Goal: Information Seeking & Learning: Find contact information

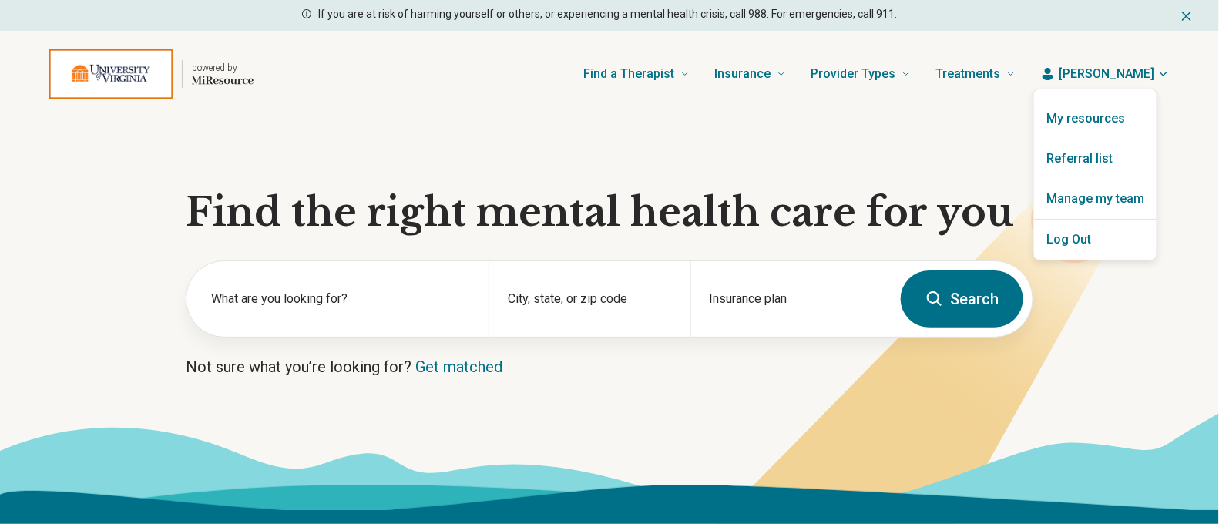
click at [1097, 170] on link "Referral list" at bounding box center [1095, 159] width 123 height 40
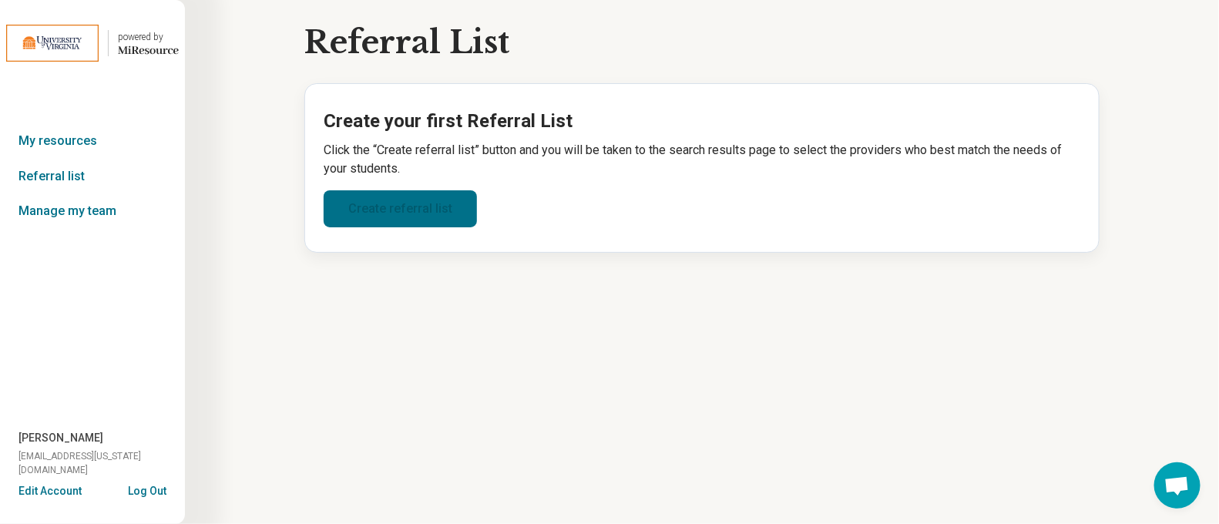
click at [366, 218] on link "Create referral list" at bounding box center [400, 208] width 153 height 37
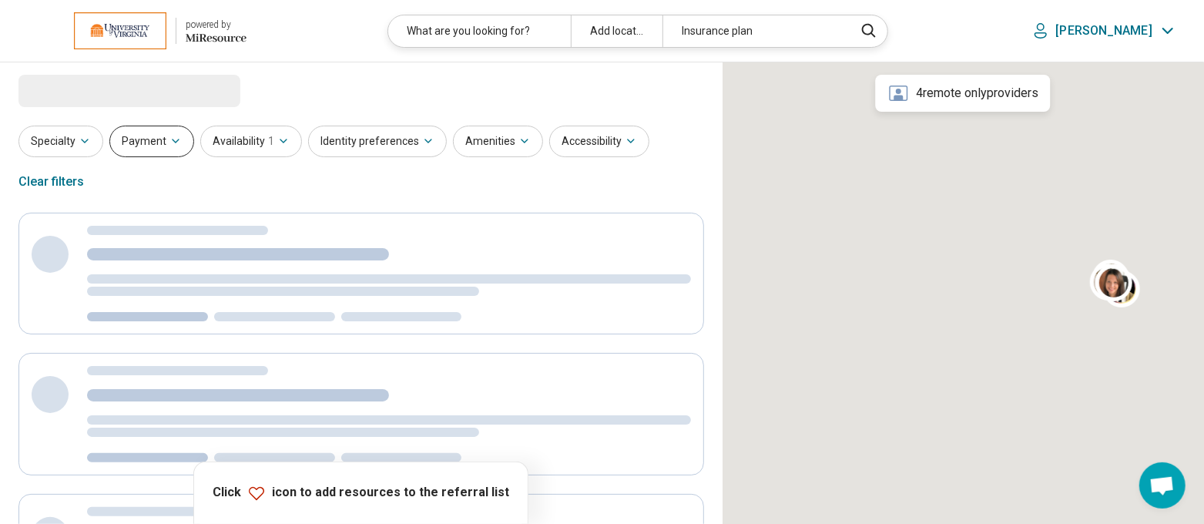
select select "***"
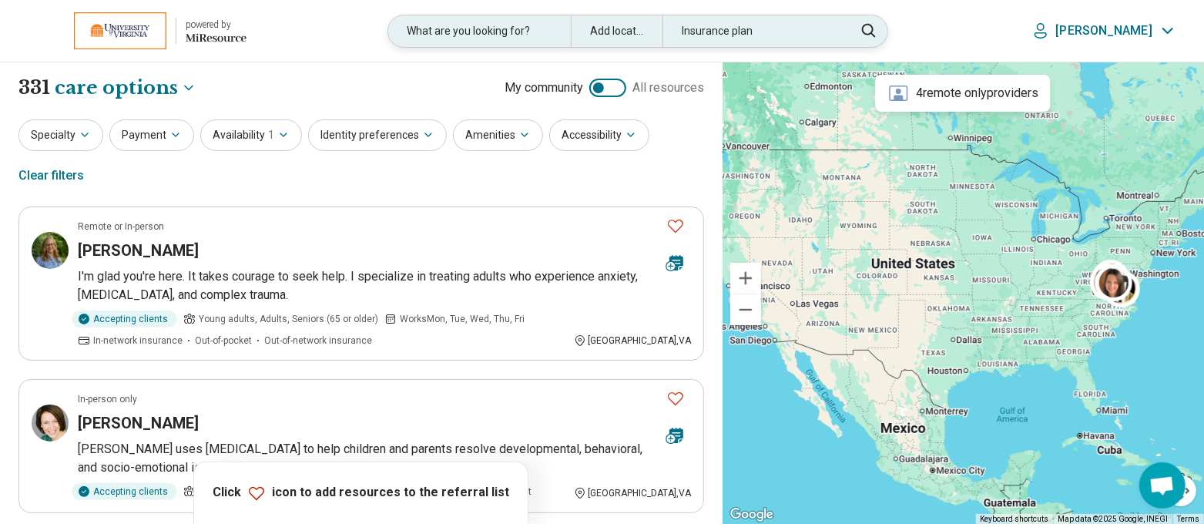
click at [539, 31] on div "What are you looking for?" at bounding box center [479, 31] width 183 height 32
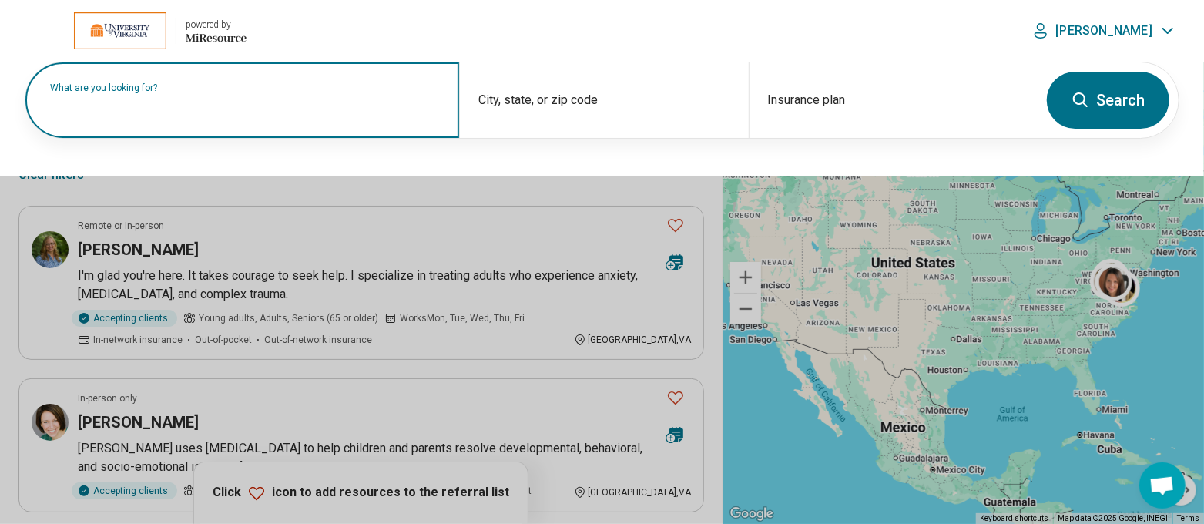
click at [127, 109] on input "text" at bounding box center [245, 108] width 391 height 18
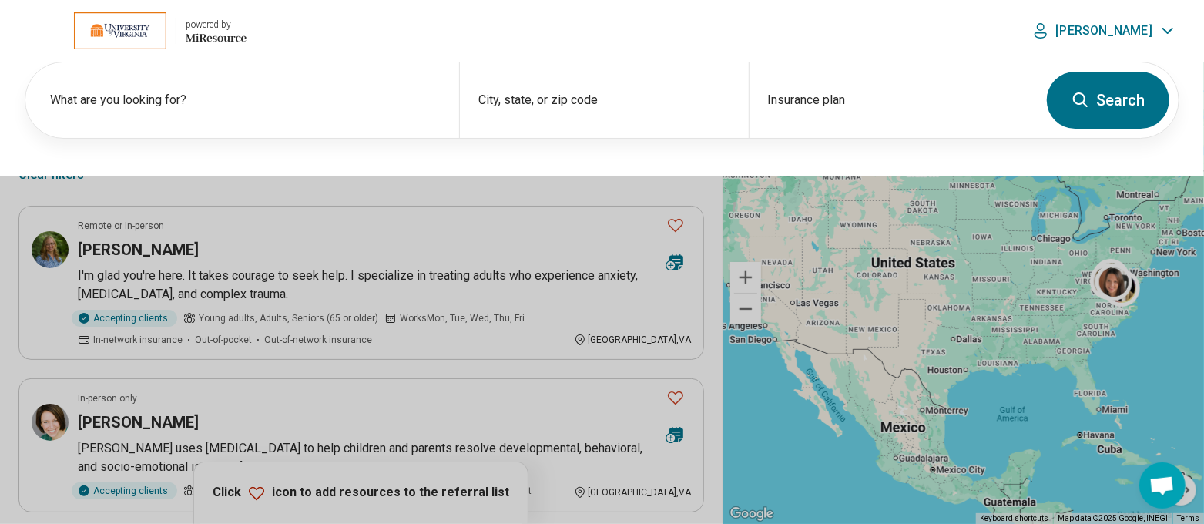
click at [153, 261] on button at bounding box center [602, 262] width 1204 height 524
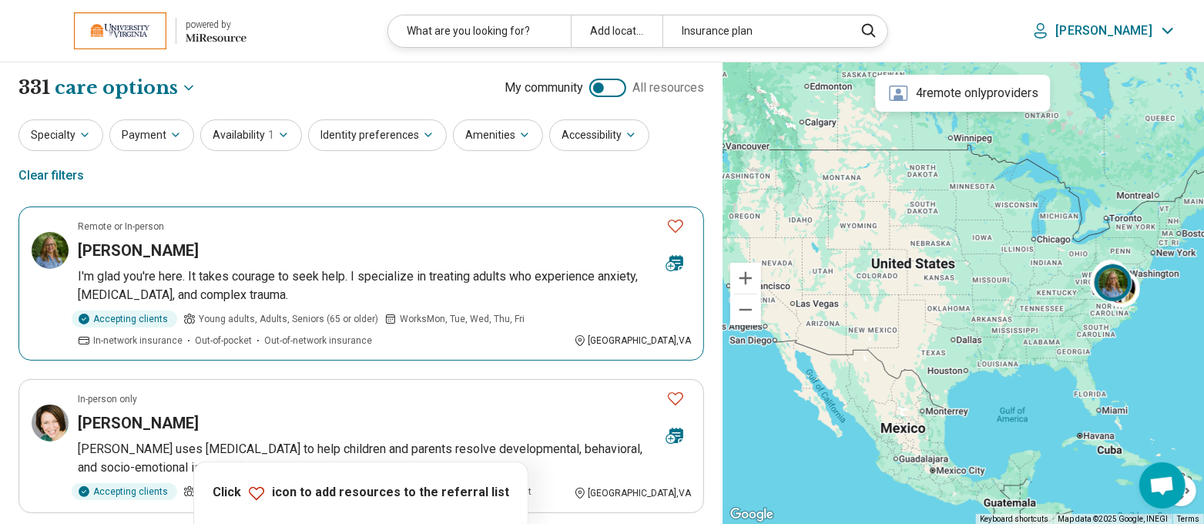
click at [154, 255] on h3 "[PERSON_NAME]" at bounding box center [138, 251] width 121 height 22
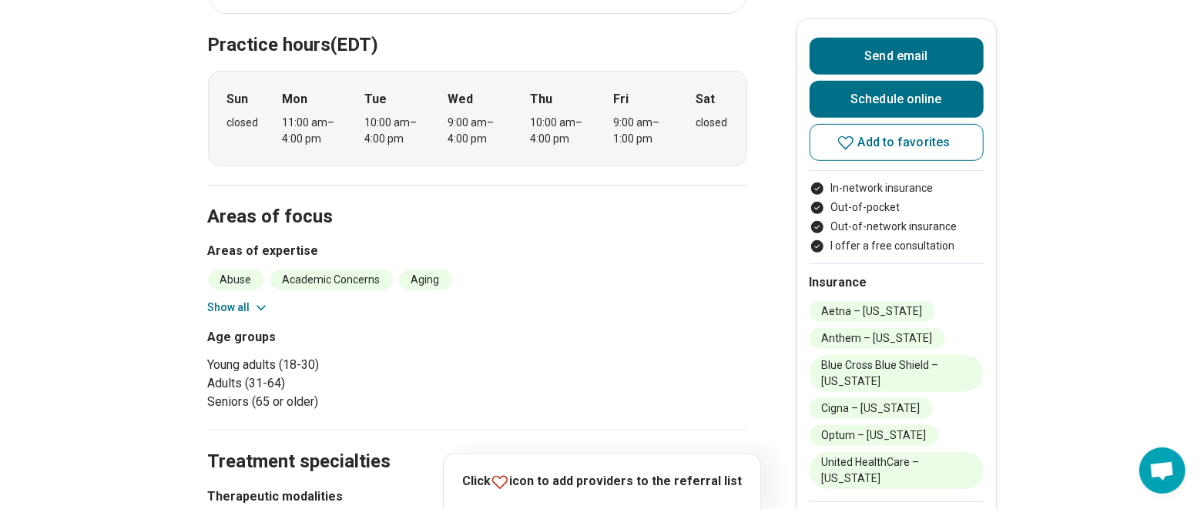
scroll to position [482, 0]
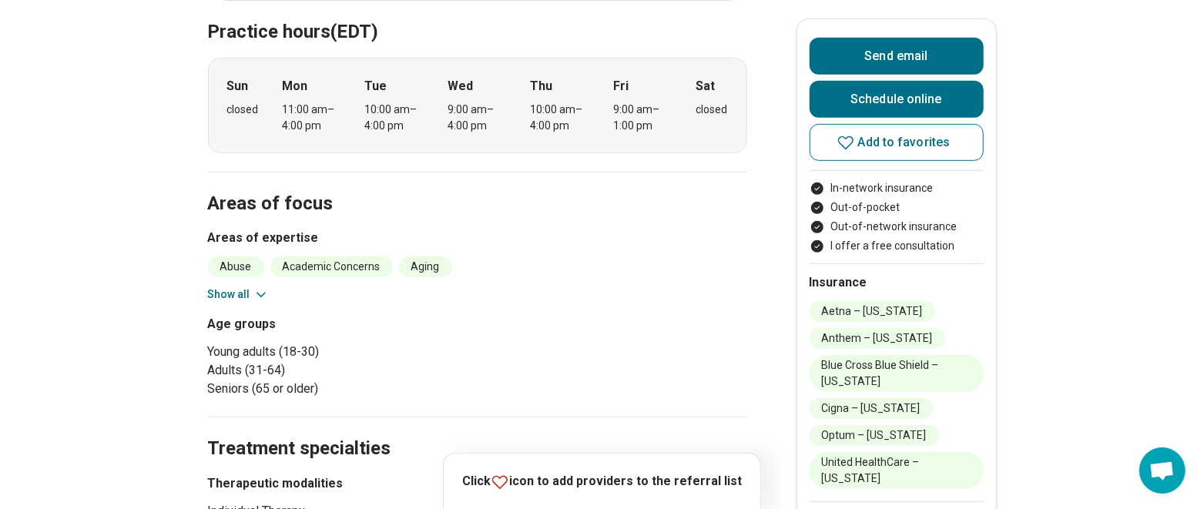
click at [250, 287] on button "Show all" at bounding box center [238, 295] width 61 height 16
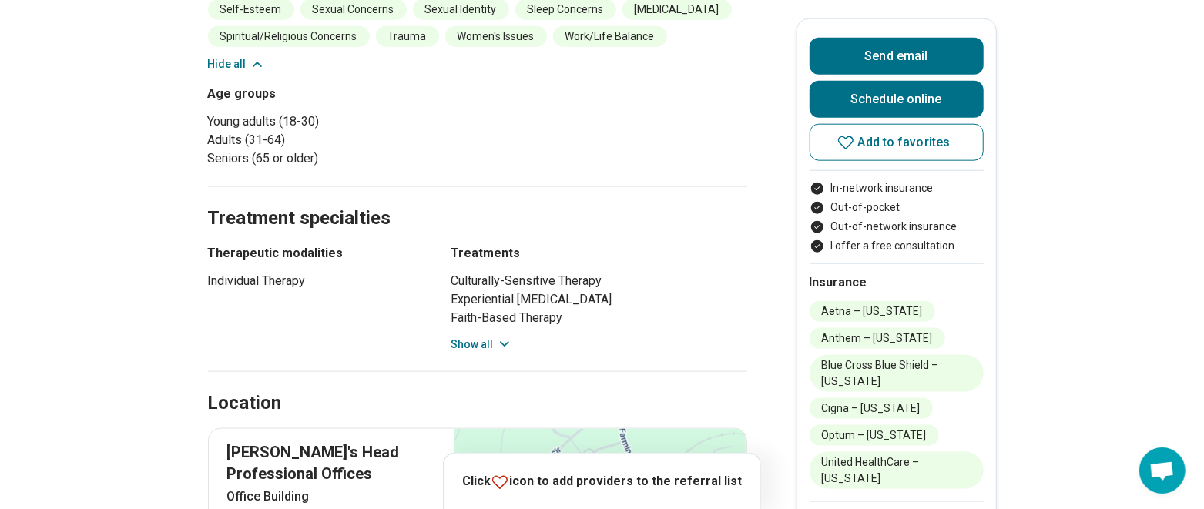
scroll to position [1060, 0]
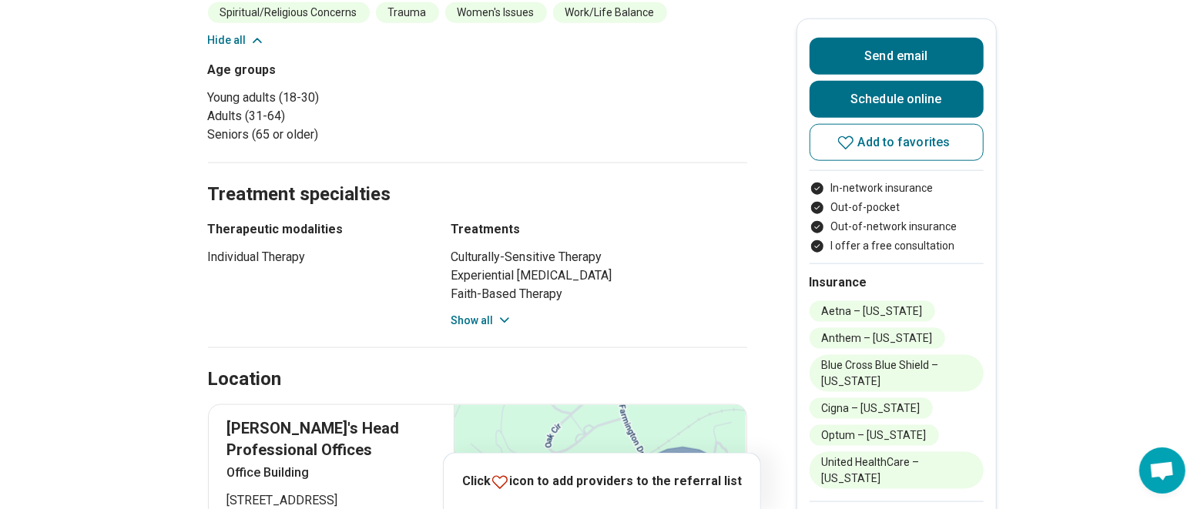
click at [502, 313] on icon at bounding box center [504, 320] width 15 height 15
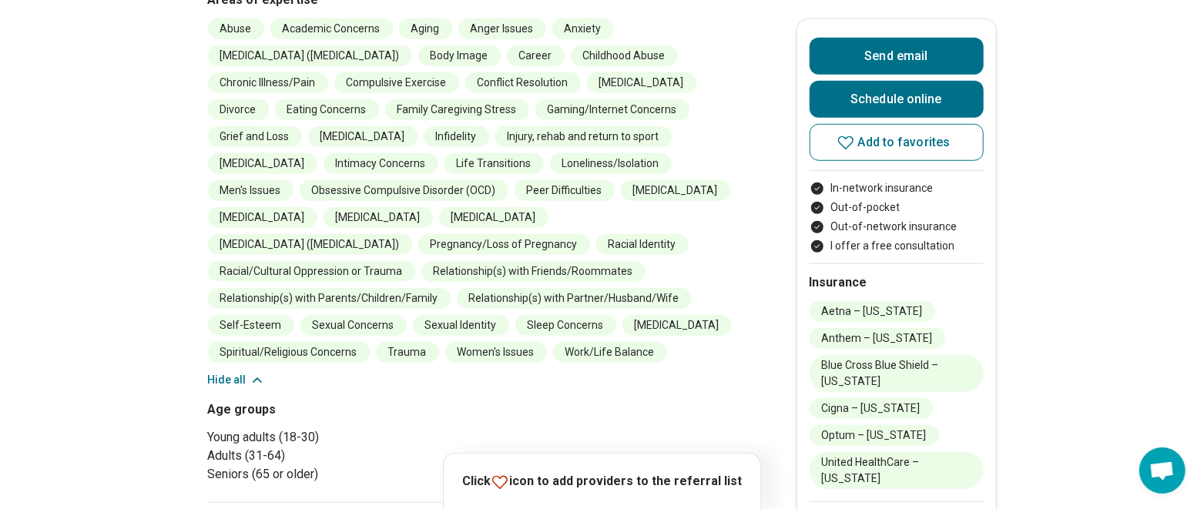
scroll to position [674, 0]
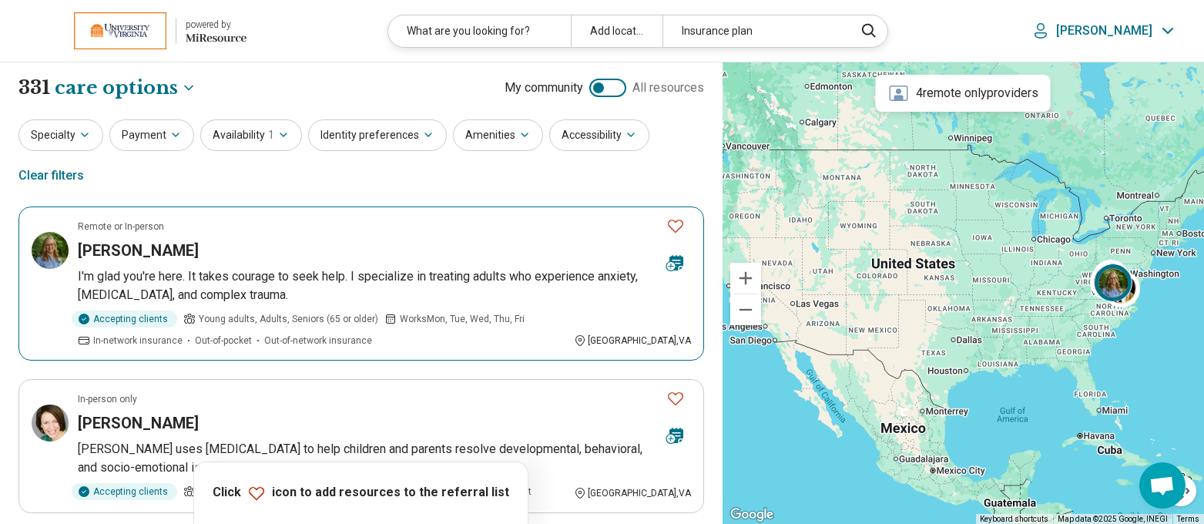
select select "***"
